Goal: Task Accomplishment & Management: Manage account settings

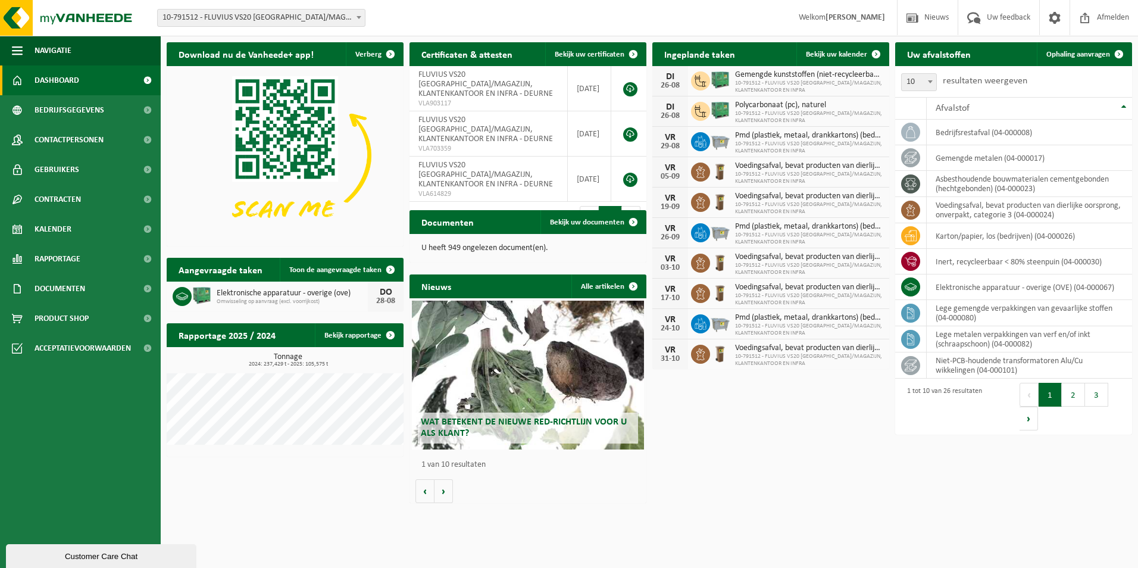
click at [356, 17] on span at bounding box center [359, 17] width 12 height 15
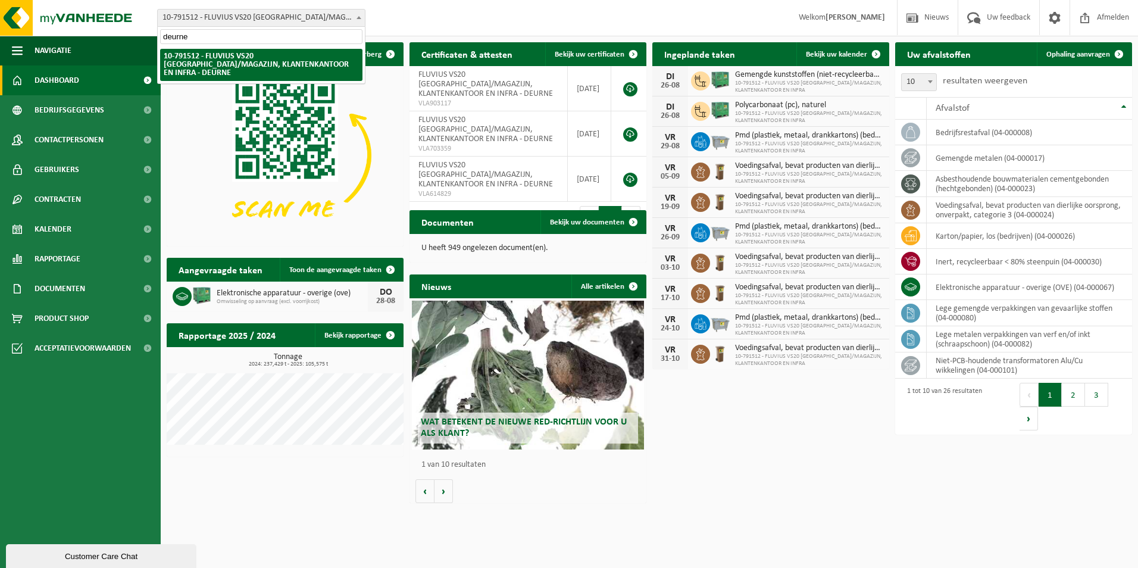
type input "deurne"
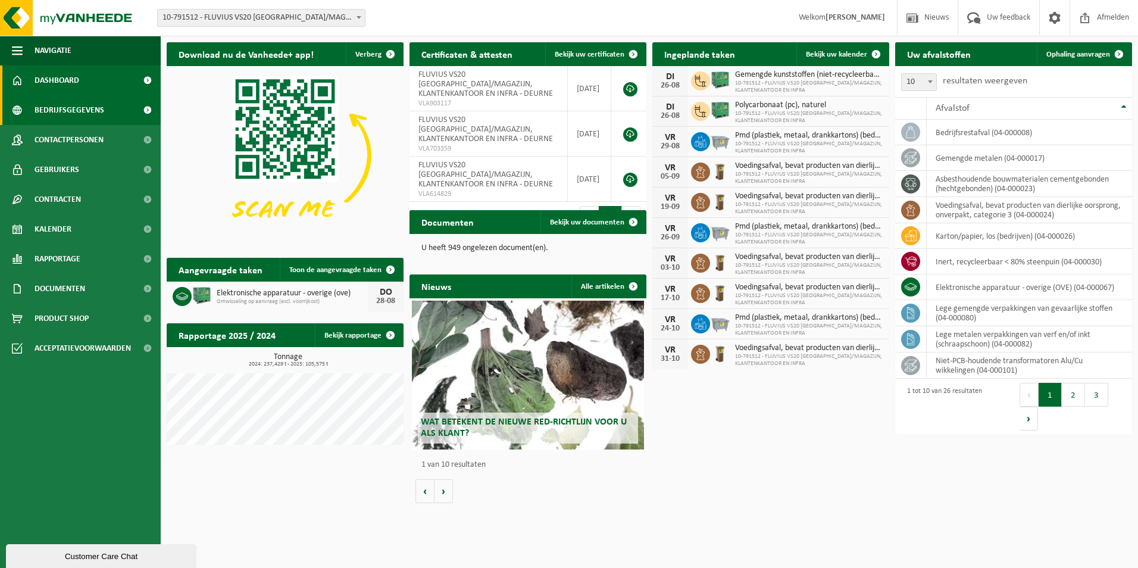
click at [66, 104] on span "Bedrijfsgegevens" at bounding box center [70, 110] width 70 height 30
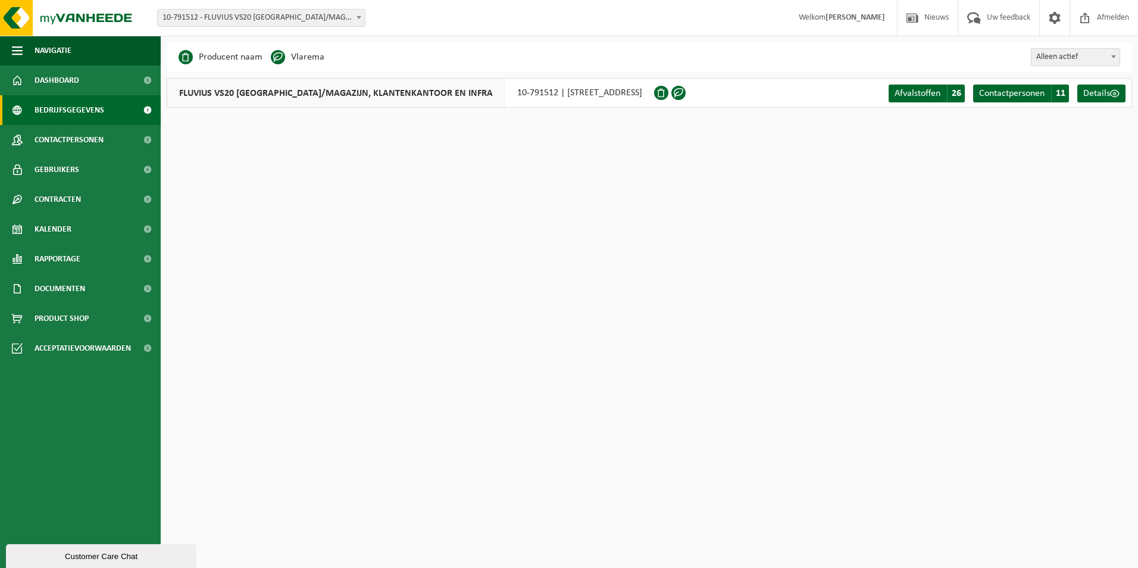
click at [71, 139] on span "Contactpersonen" at bounding box center [69, 140] width 69 height 30
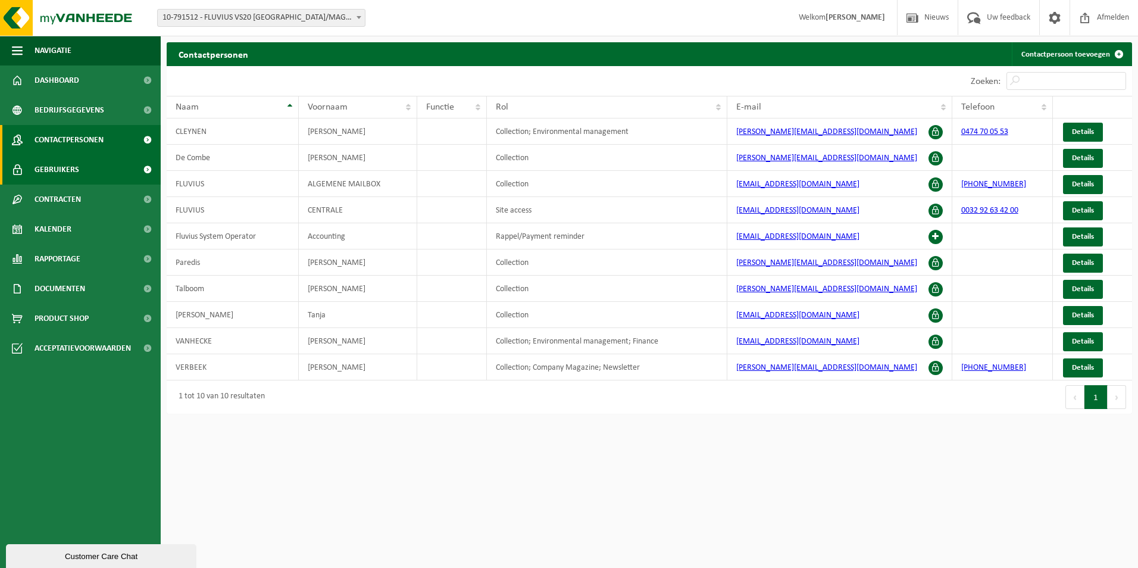
click at [49, 164] on span "Gebruikers" at bounding box center [57, 170] width 45 height 30
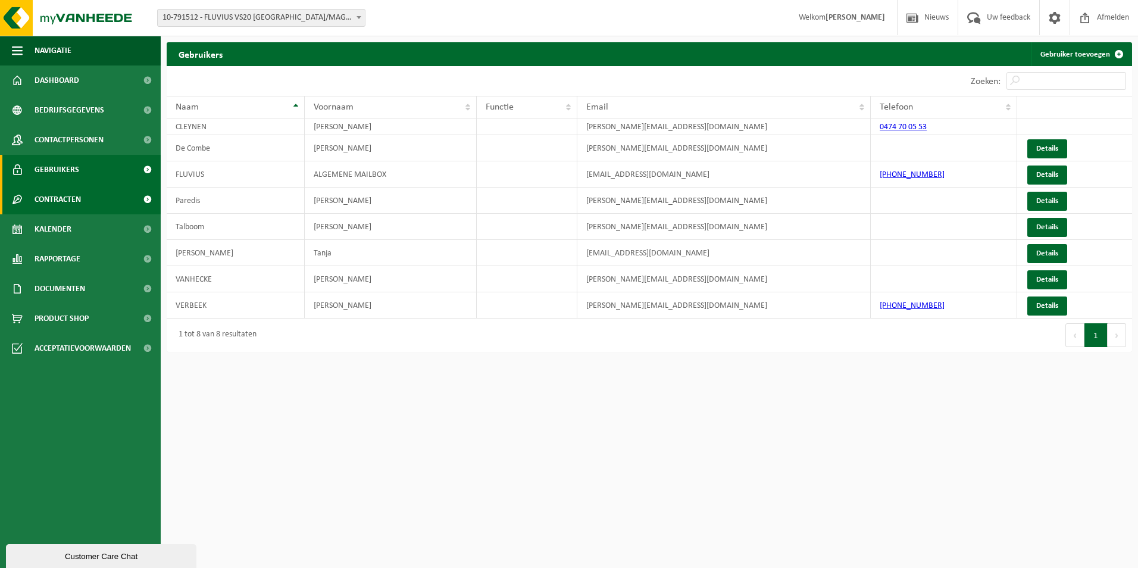
click at [83, 202] on link "Contracten" at bounding box center [80, 200] width 161 height 30
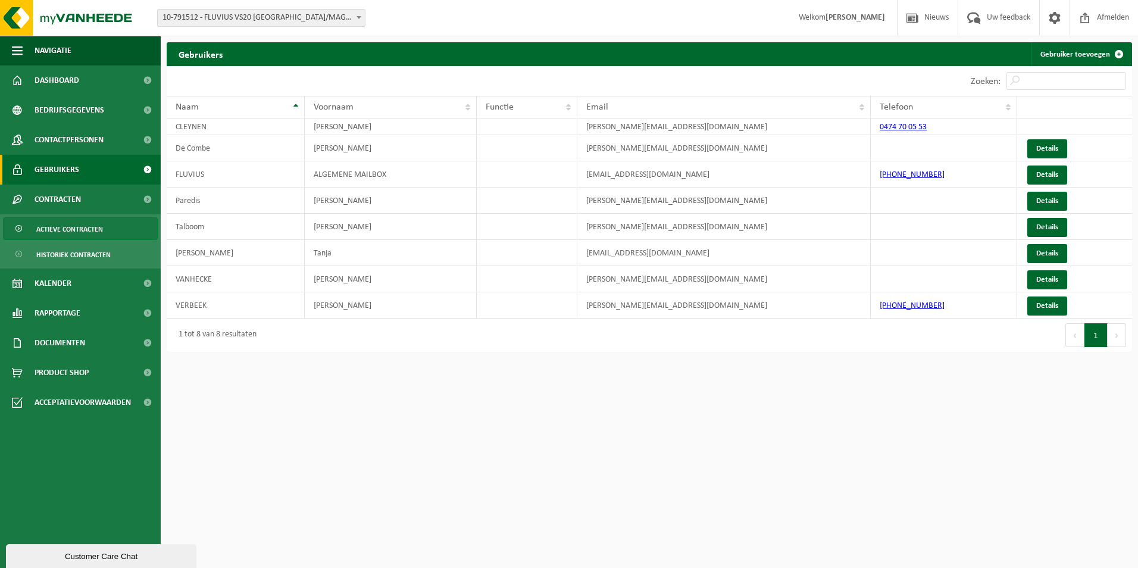
click at [98, 223] on span "Actieve contracten" at bounding box center [69, 229] width 67 height 23
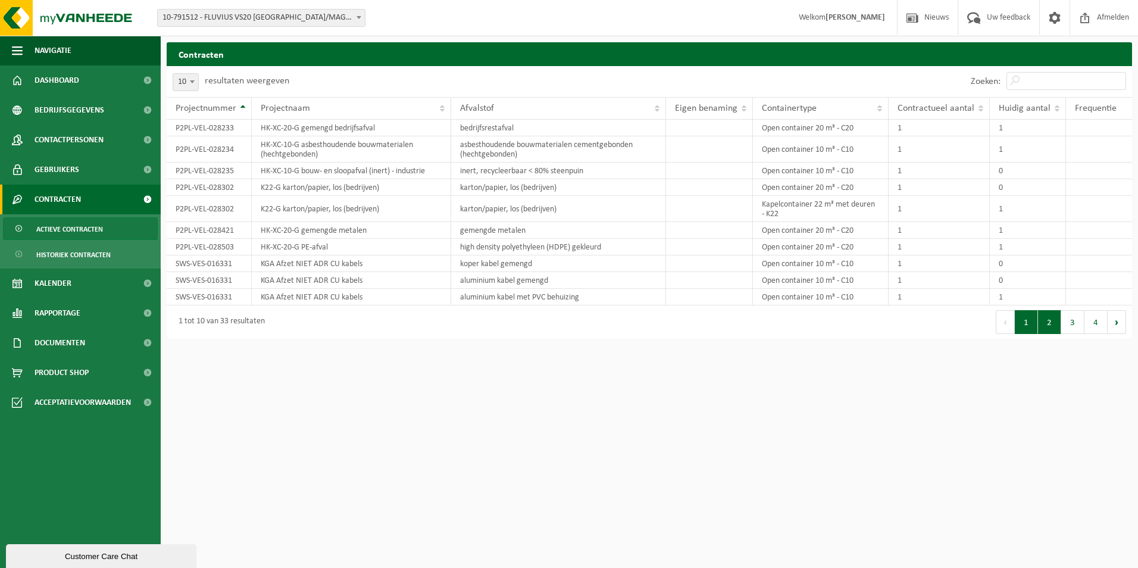
click at [1057, 327] on button "2" at bounding box center [1049, 322] width 23 height 24
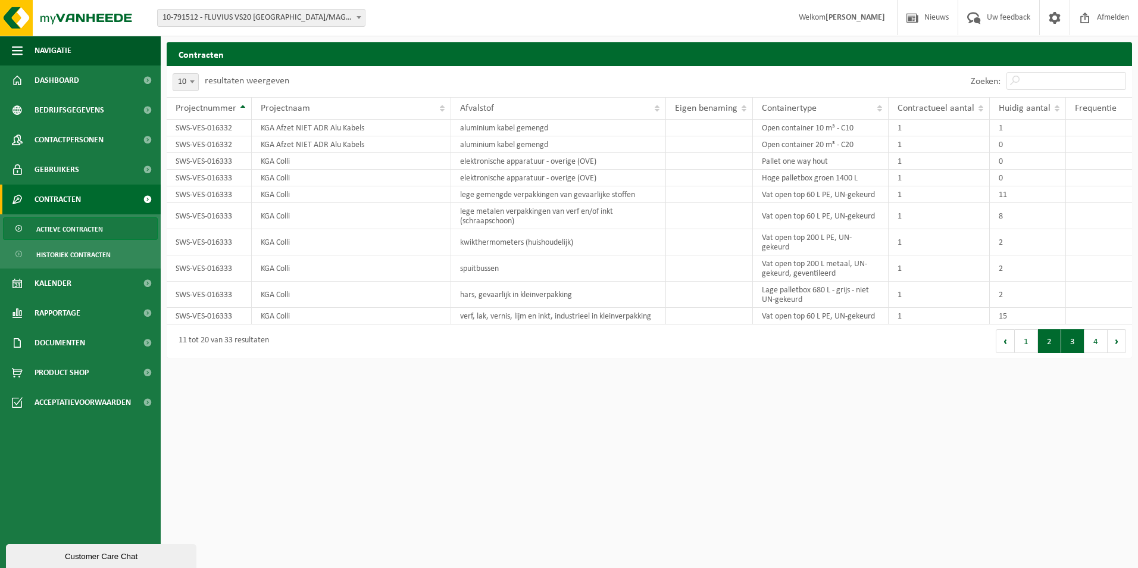
click at [1066, 348] on button "3" at bounding box center [1073, 341] width 23 height 24
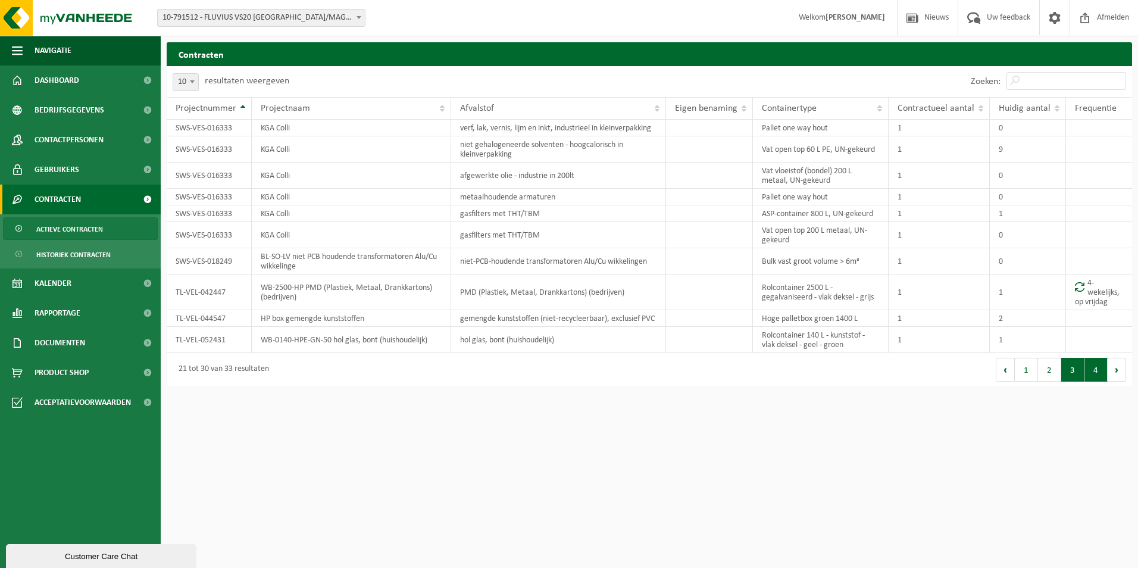
click at [1098, 372] on button "4" at bounding box center [1096, 370] width 23 height 24
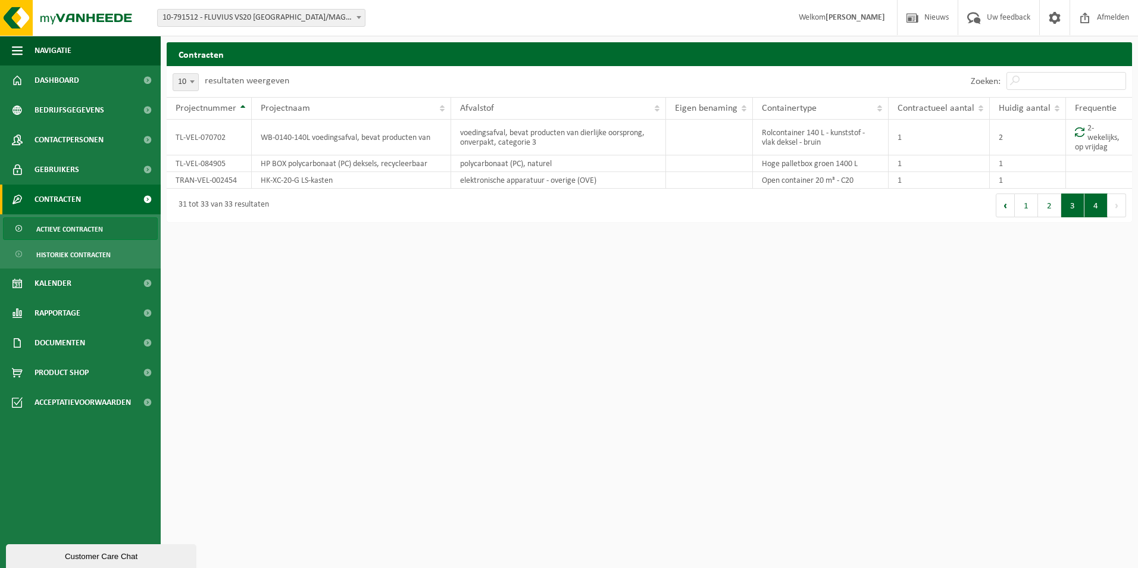
click at [1073, 207] on button "3" at bounding box center [1073, 206] width 23 height 24
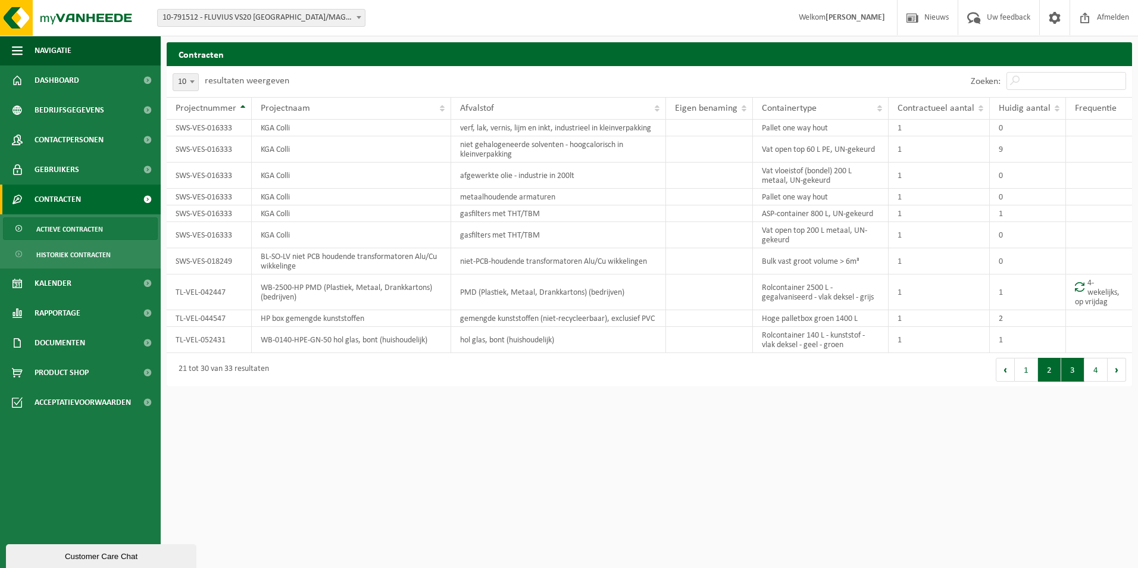
click at [1048, 377] on button "2" at bounding box center [1049, 370] width 23 height 24
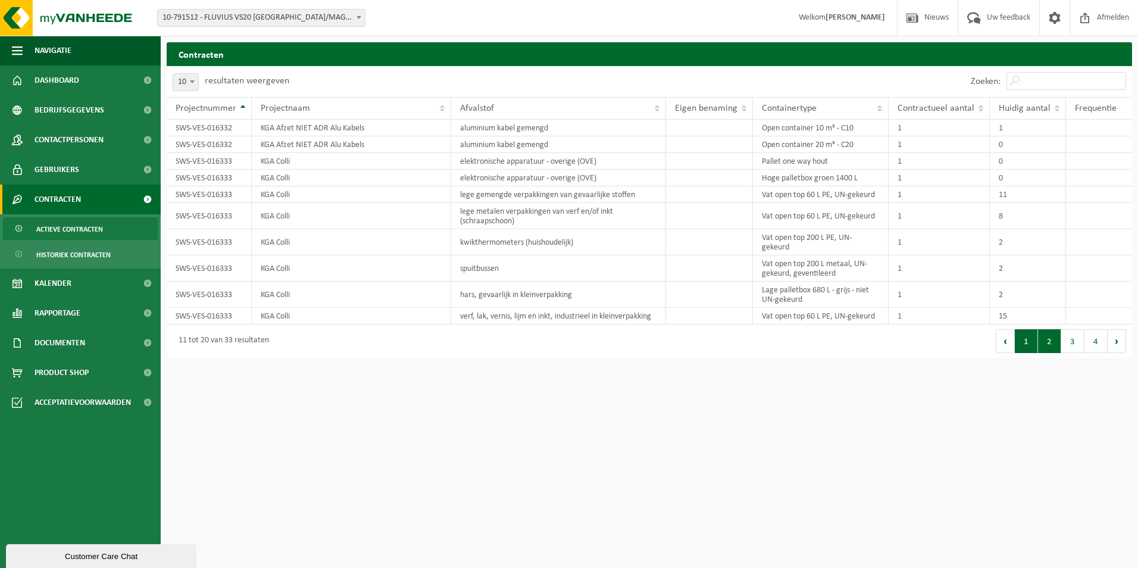
click at [1025, 346] on button "1" at bounding box center [1026, 341] width 23 height 24
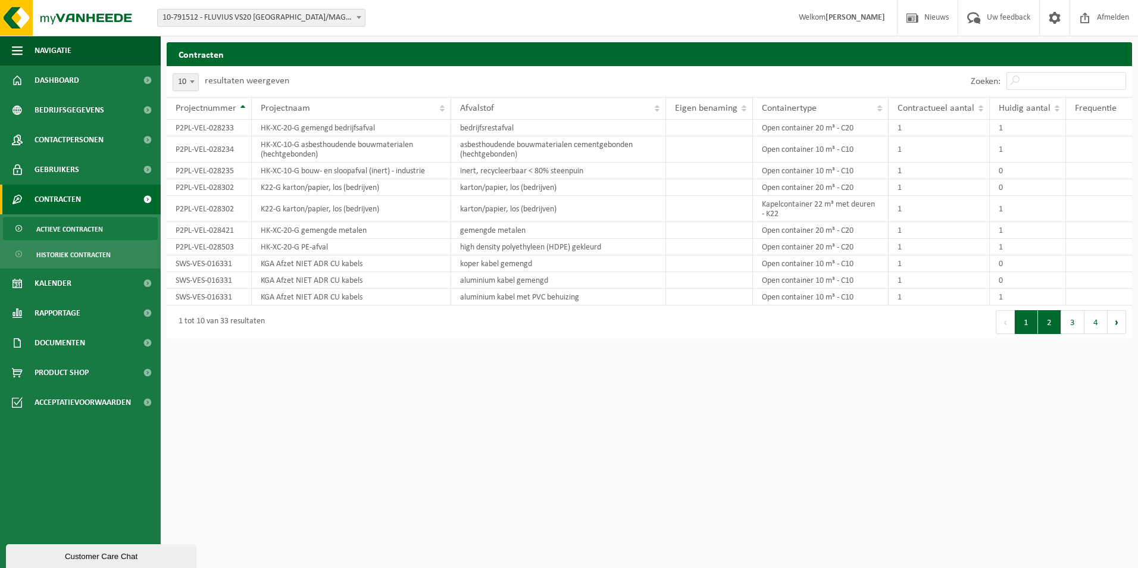
click at [1043, 330] on button "2" at bounding box center [1049, 322] width 23 height 24
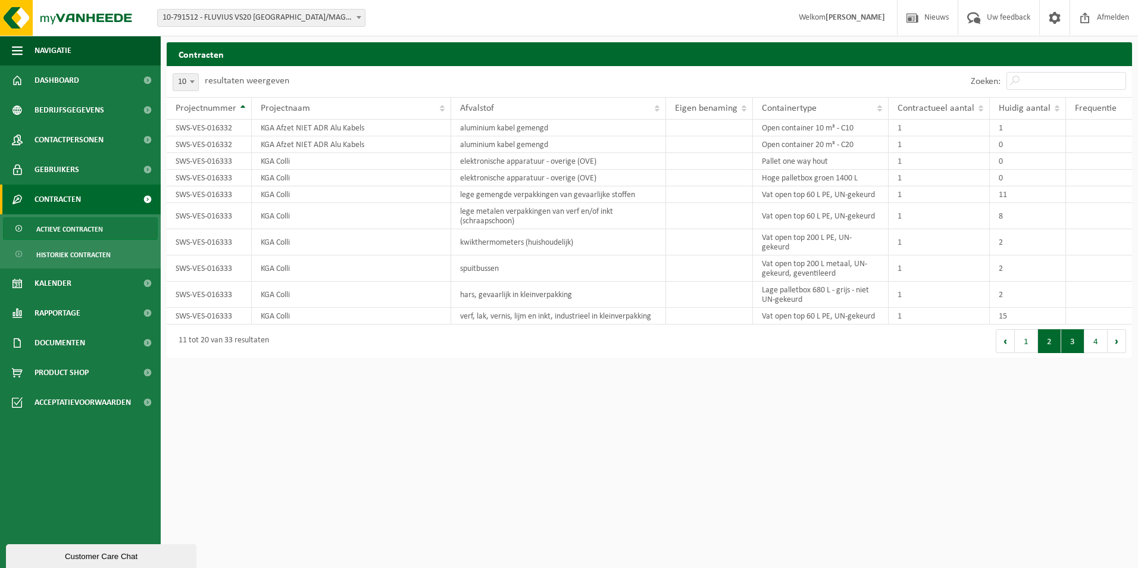
click at [1079, 341] on button "3" at bounding box center [1073, 341] width 23 height 24
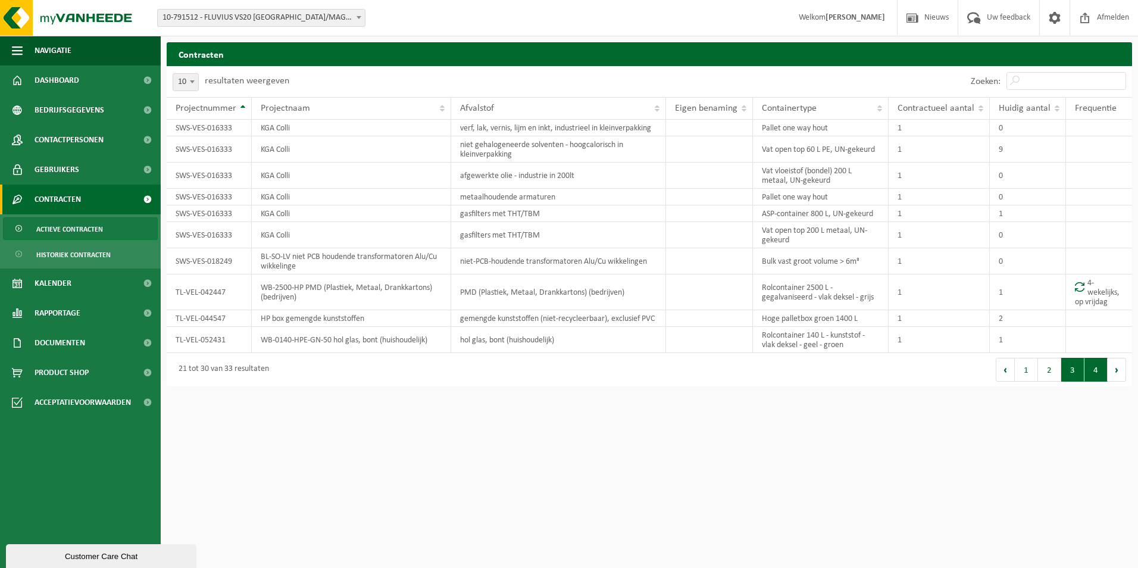
click at [1093, 367] on button "4" at bounding box center [1096, 370] width 23 height 24
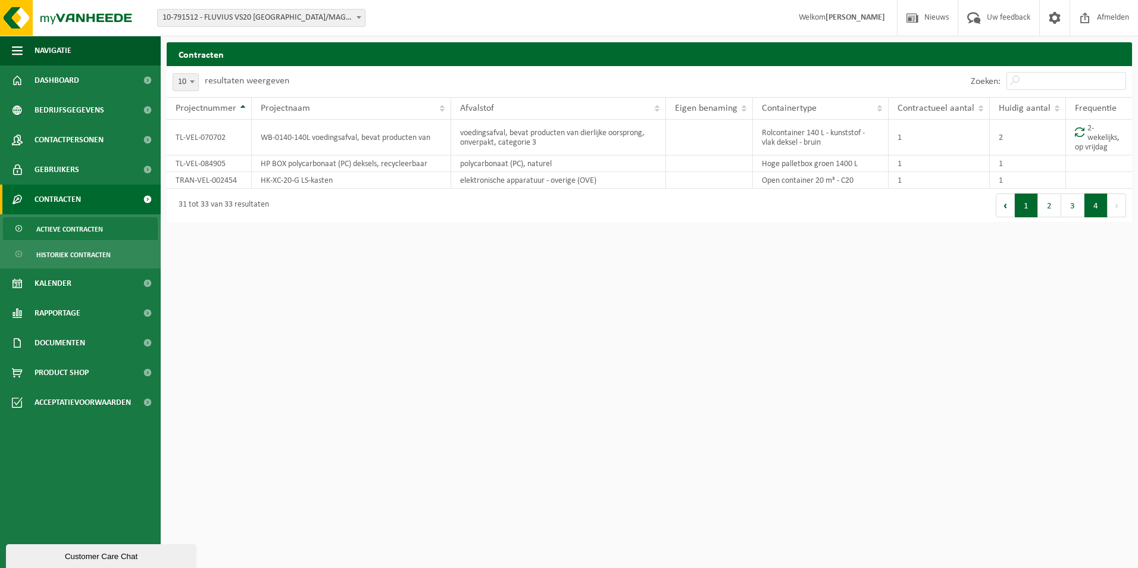
click at [1022, 207] on button "1" at bounding box center [1026, 206] width 23 height 24
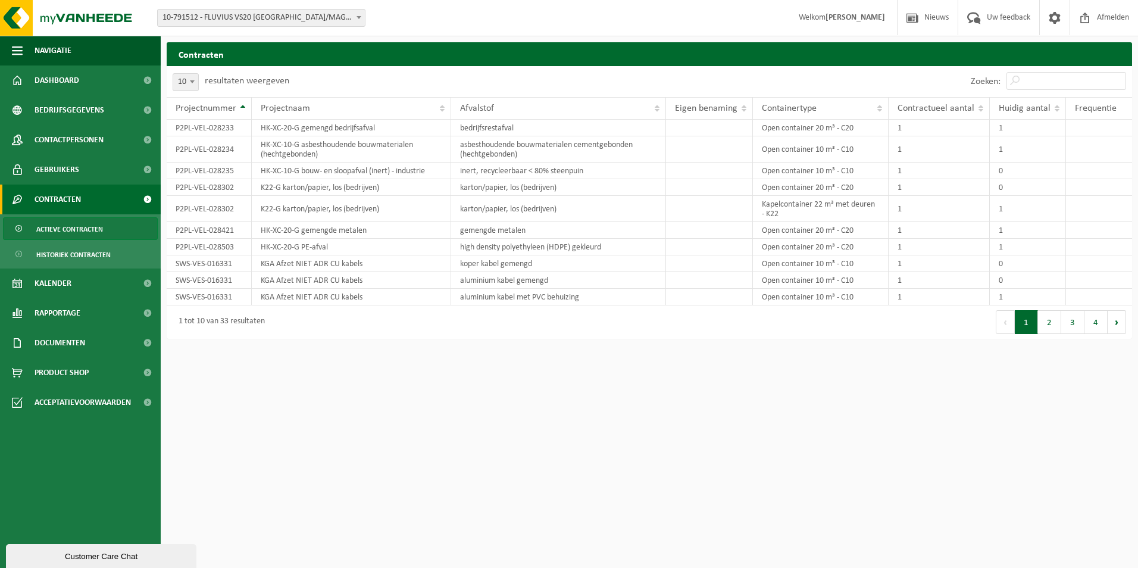
click at [352, 19] on span "10-791512 - FLUVIUS VS20 [GEOGRAPHIC_DATA]/MAGAZIJN, KLANTENKANTOOR EN INFRA - …" at bounding box center [261, 18] width 207 height 17
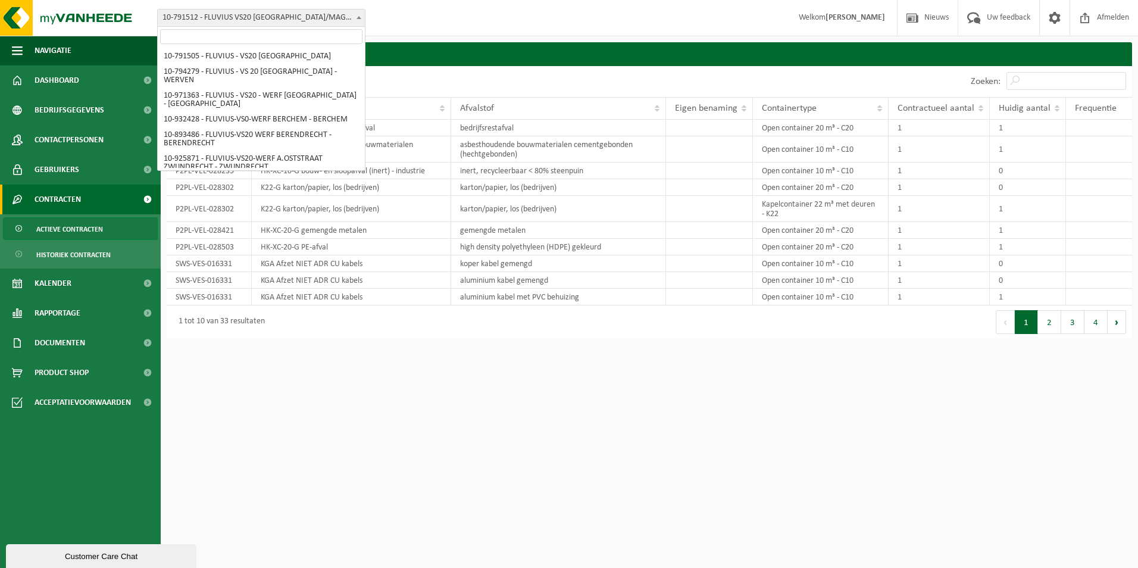
scroll to position [1172, 0]
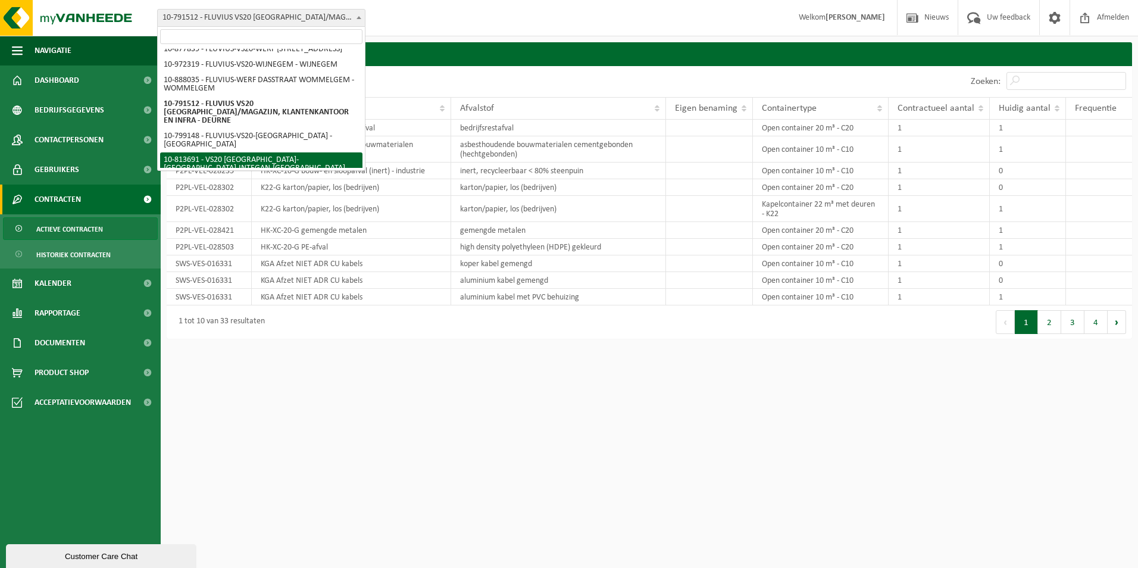
select select "37290"
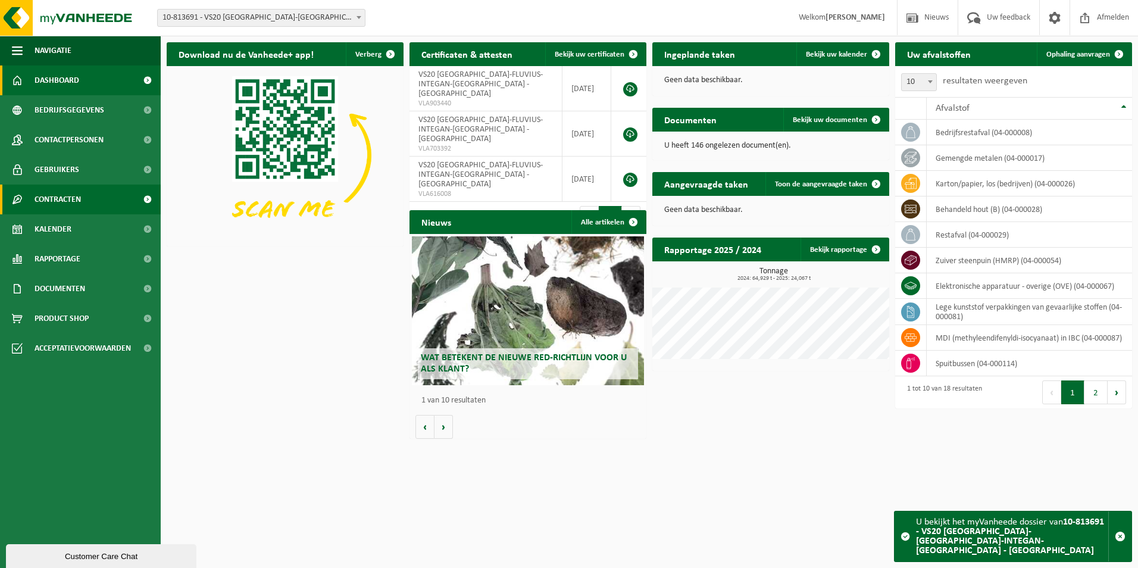
click at [76, 201] on span "Contracten" at bounding box center [58, 200] width 46 height 30
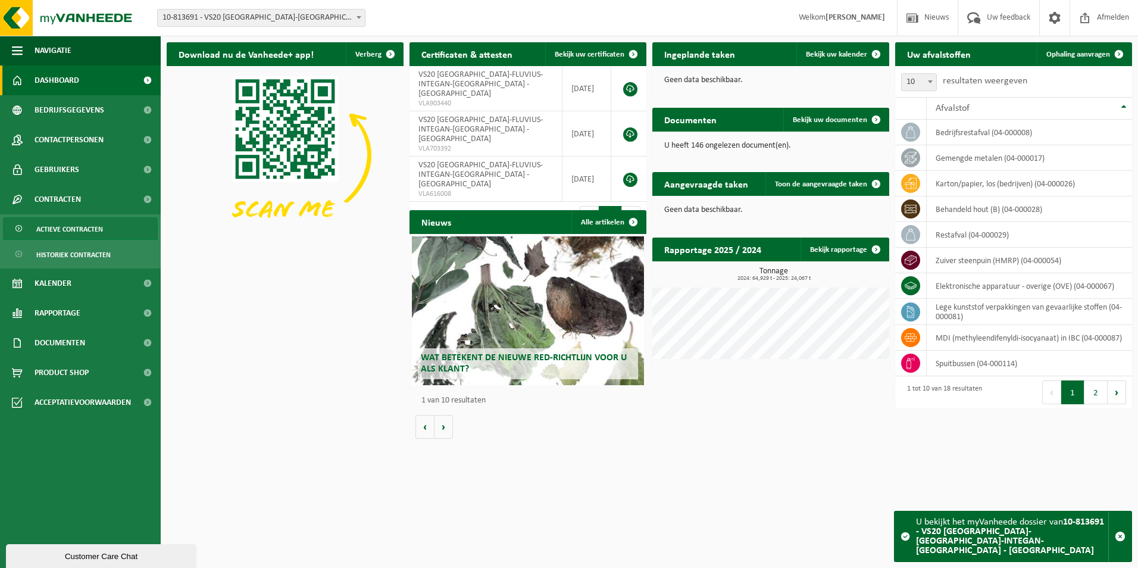
click at [88, 224] on span "Actieve contracten" at bounding box center [69, 229] width 67 height 23
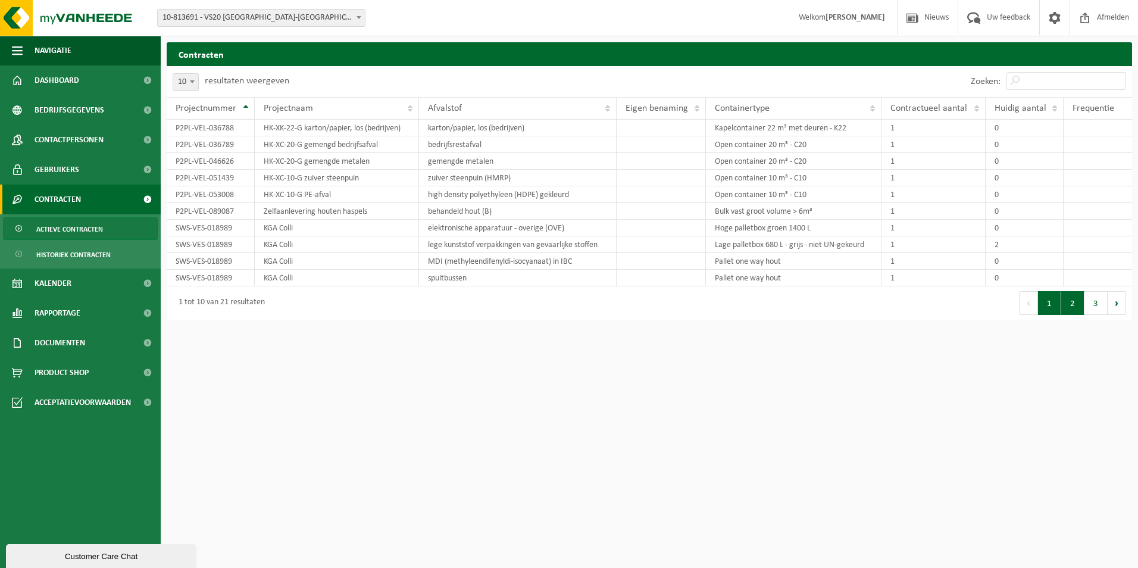
click at [1072, 304] on button "2" at bounding box center [1073, 303] width 23 height 24
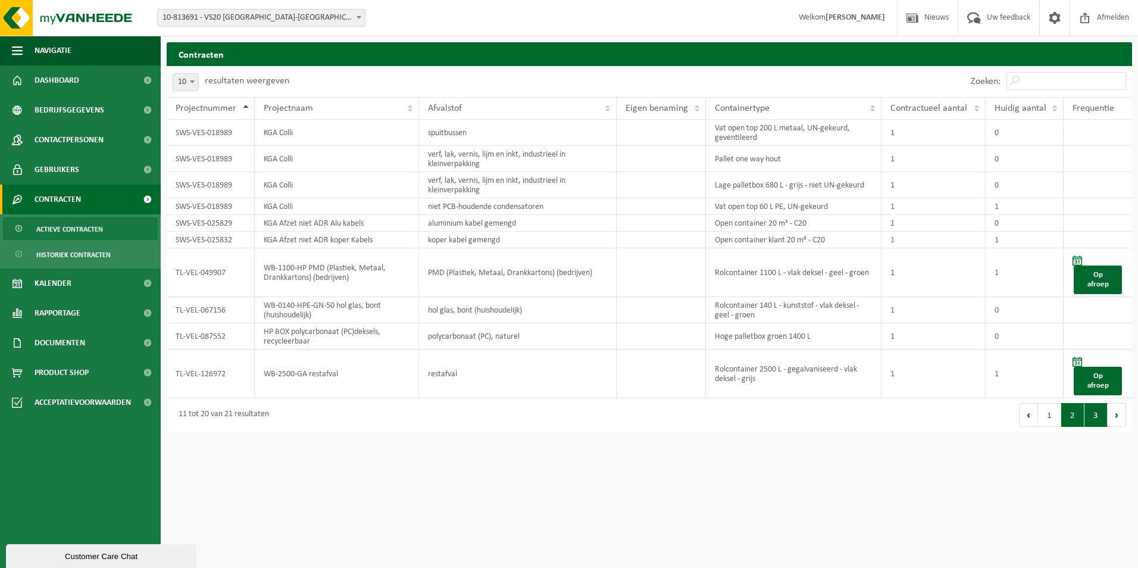
click at [1096, 416] on button "3" at bounding box center [1096, 415] width 23 height 24
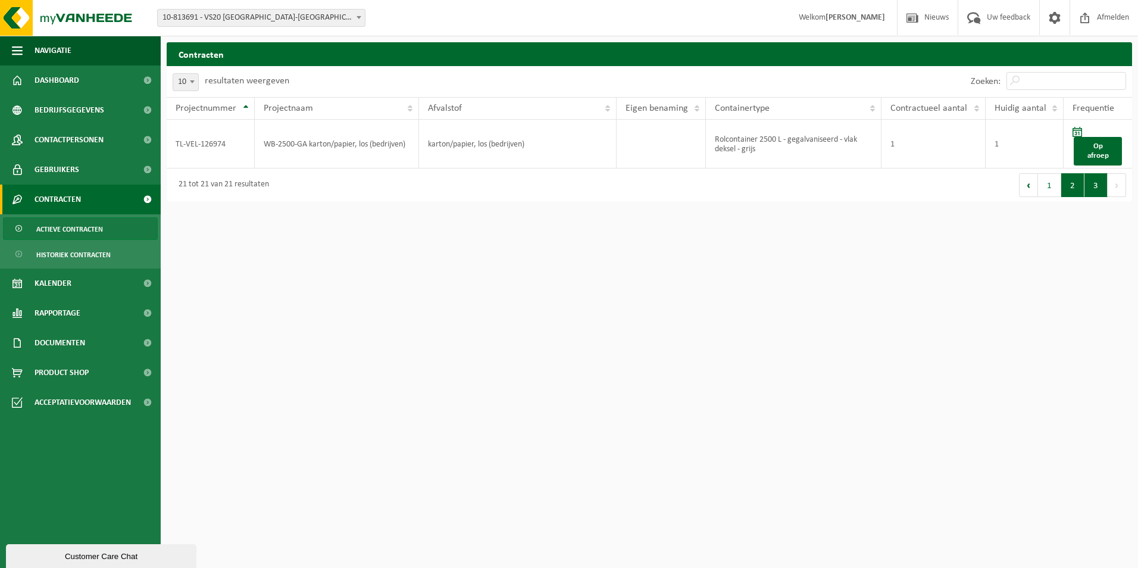
click at [1079, 188] on button "2" at bounding box center [1073, 185] width 23 height 24
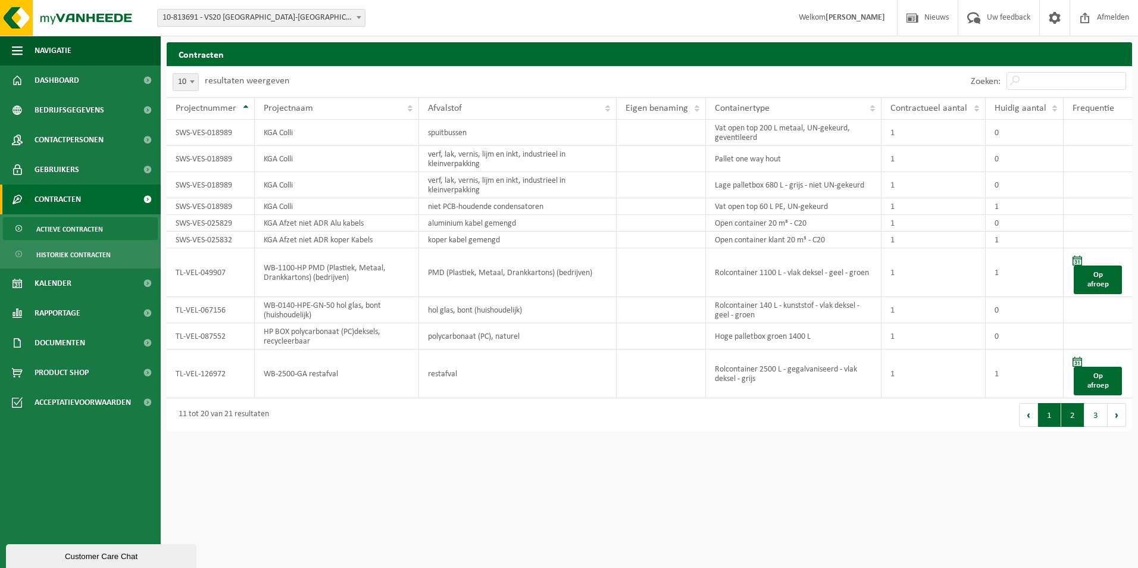
click at [1043, 419] on button "1" at bounding box center [1049, 415] width 23 height 24
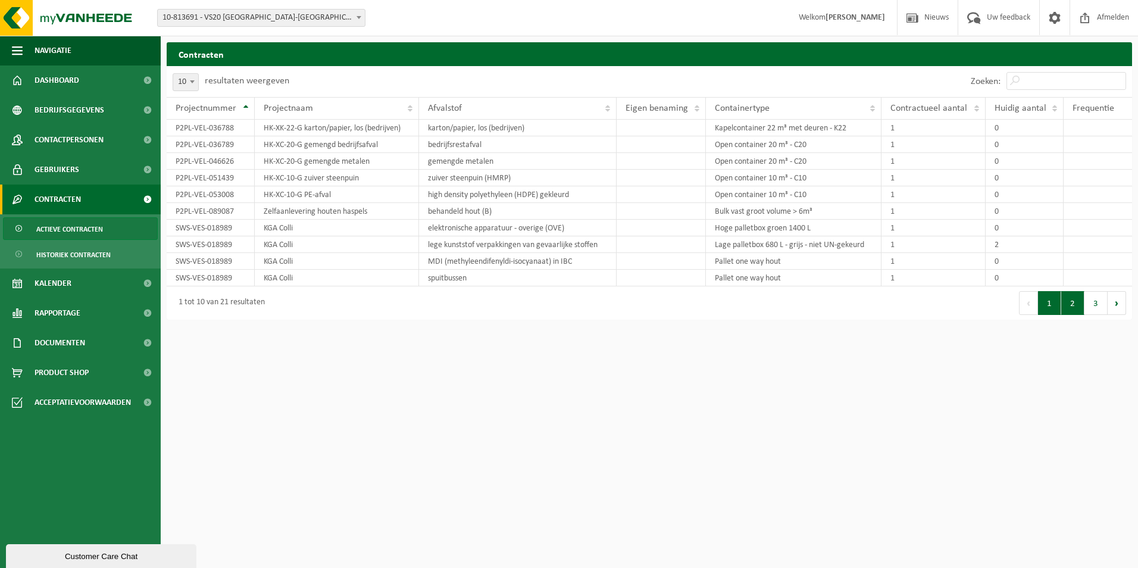
click at [1078, 307] on button "2" at bounding box center [1073, 303] width 23 height 24
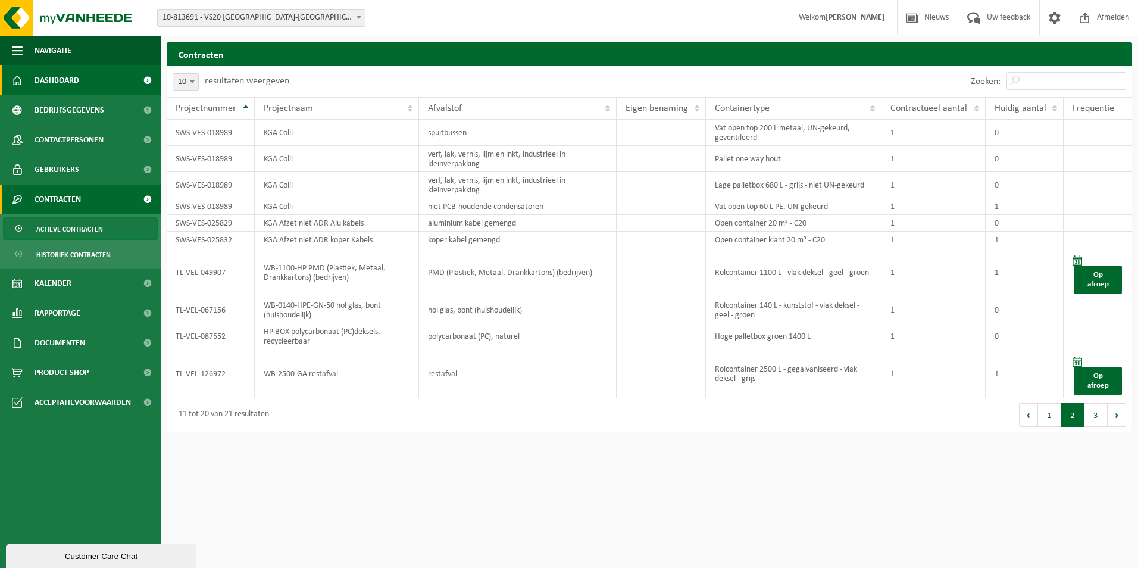
click at [45, 90] on span "Dashboard" at bounding box center [57, 80] width 45 height 30
